Goal: Transaction & Acquisition: Subscribe to service/newsletter

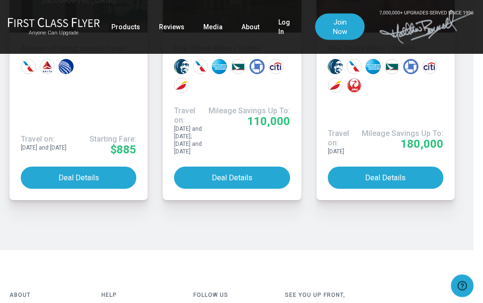
scroll to position [956, 9]
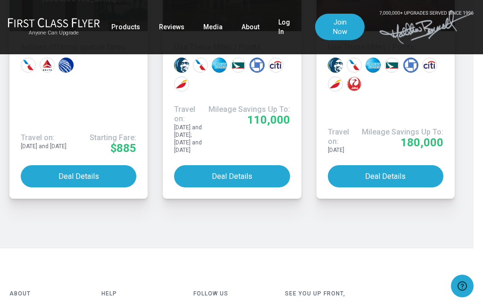
click at [264, 165] on button "Deal Details" at bounding box center [232, 176] width 116 height 22
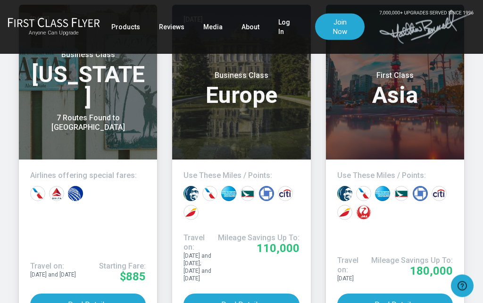
scroll to position [828, 0]
click at [119, 30] on link "Products" at bounding box center [125, 26] width 29 height 17
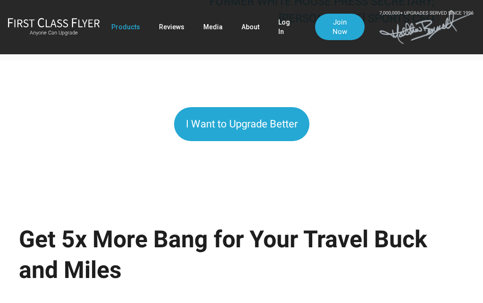
scroll to position [893, 0]
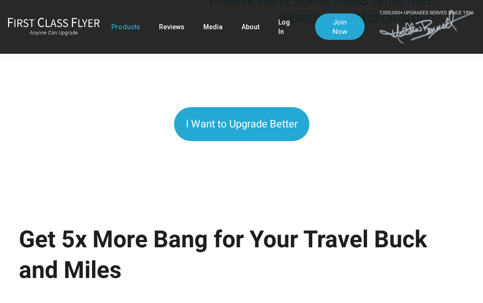
click at [262, 124] on span "I Want to Upgrade Better" at bounding box center [242, 125] width 112 height 12
